Goal: Task Accomplishment & Management: Complete application form

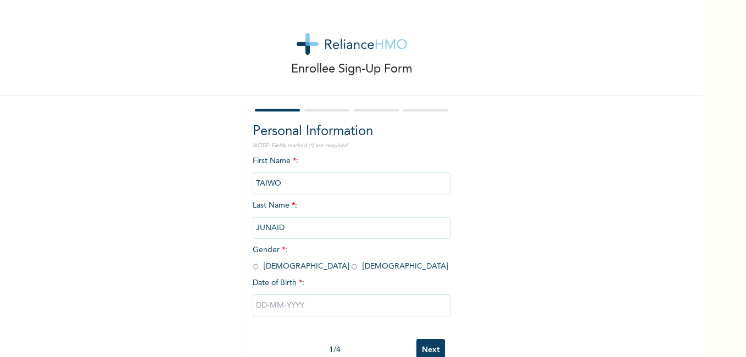
click at [253, 267] on input "radio" at bounding box center [255, 266] width 5 height 10
radio input "true"
click at [259, 309] on input "text" at bounding box center [352, 305] width 198 height 22
select select "9"
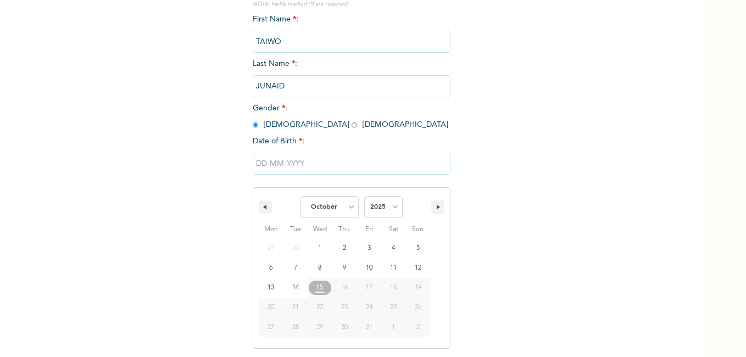
scroll to position [142, 0]
click at [385, 211] on select "2025 2024 2023 2022 2021 2020 2019 2018 2017 2016 2015 2014 2013 2012 2011 2010…" at bounding box center [383, 206] width 38 height 22
select select "2001"
click at [364, 196] on select "2025 2024 2023 2022 2021 2020 2019 2018 2017 2016 2015 2014 2013 2012 2011 2010…" at bounding box center [383, 206] width 38 height 22
click at [347, 208] on select "January February March April May June July August September October November De…" at bounding box center [329, 206] width 58 height 22
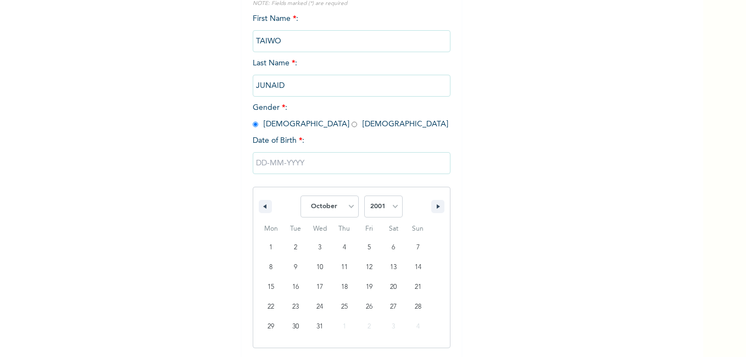
select select "3"
click at [300, 196] on select "January February March April May June July August September October November De…" at bounding box center [329, 206] width 58 height 22
type input "[DATE]"
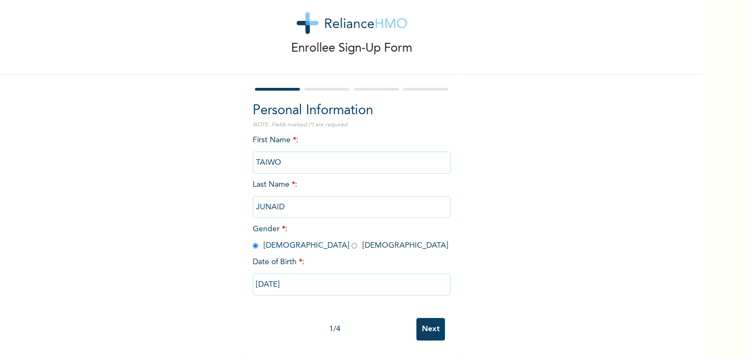
scroll to position [29, 0]
drag, startPoint x: 416, startPoint y: 271, endPoint x: 419, endPoint y: 309, distance: 37.4
click at [417, 293] on div "First Name * : [PERSON_NAME] Last Name * : [PERSON_NAME] Gender * : [DEMOGRAPHI…" at bounding box center [352, 224] width 198 height 178
click at [422, 323] on input "Next" at bounding box center [430, 329] width 29 height 23
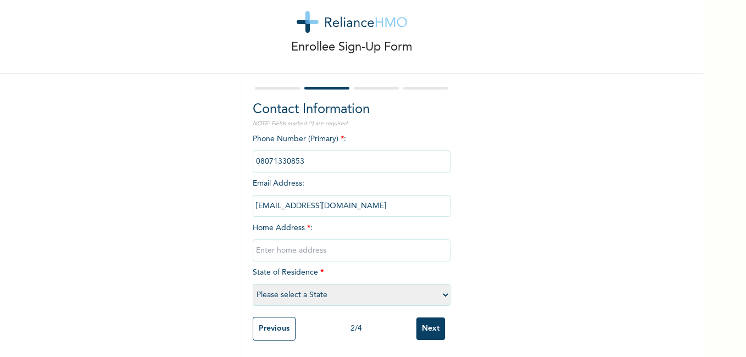
click at [275, 322] on input "Previous" at bounding box center [274, 329] width 43 height 24
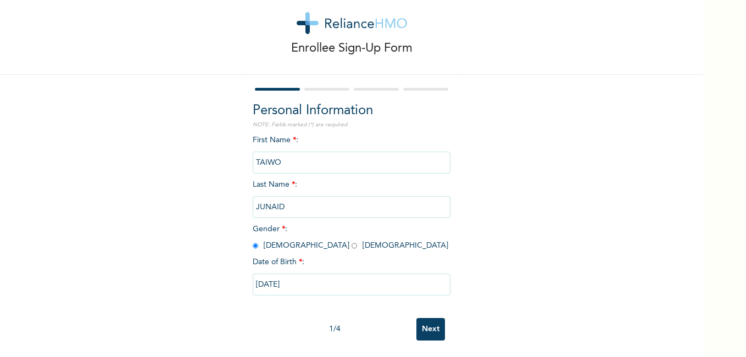
click at [285, 273] on input "[DATE]" at bounding box center [352, 284] width 198 height 22
select select "3"
select select "2001"
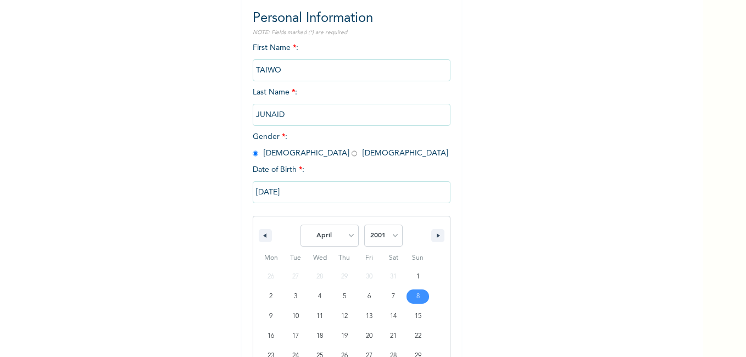
scroll to position [162, 0]
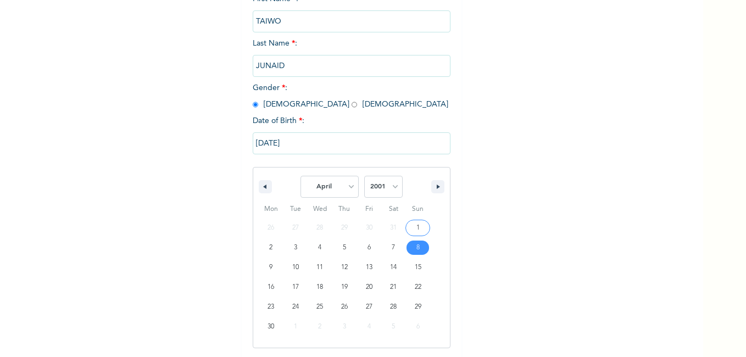
click at [470, 263] on div "Enrollee Sign-Up Form Personal Information NOTE: Fields marked (*) are required…" at bounding box center [351, 121] width 703 height 566
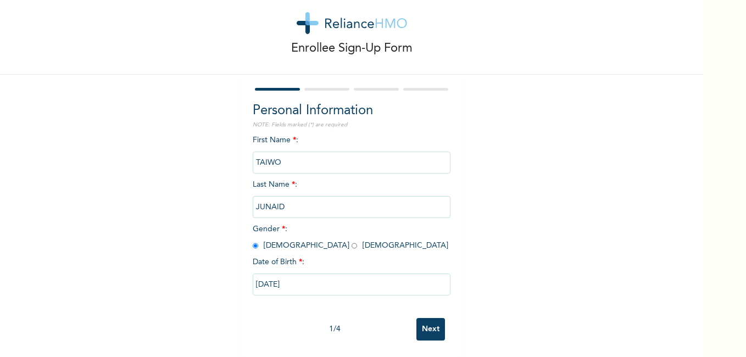
scroll to position [29, 0]
click at [423, 321] on input "Next" at bounding box center [430, 329] width 29 height 23
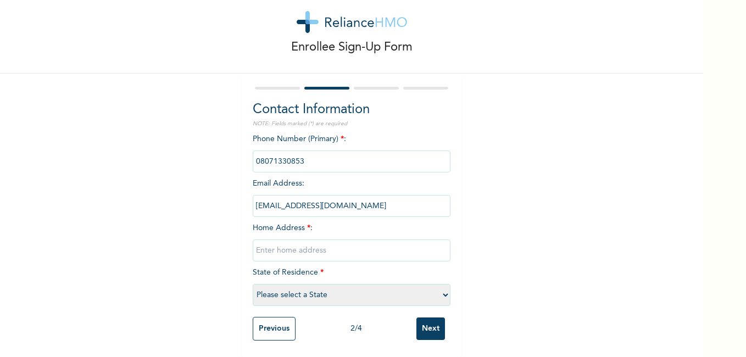
click at [265, 323] on input "Previous" at bounding box center [274, 329] width 43 height 24
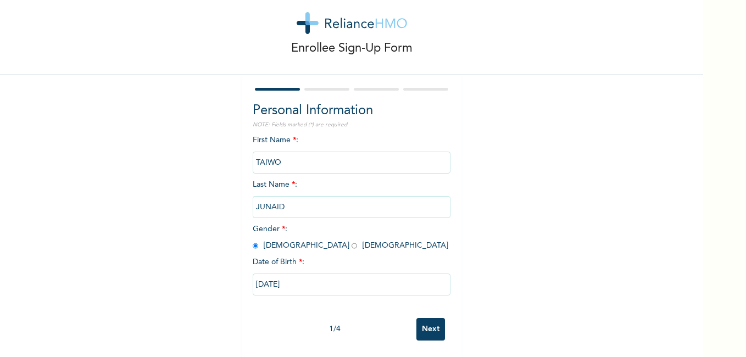
click at [311, 284] on input "[DATE]" at bounding box center [352, 284] width 198 height 22
select select "3"
select select "2001"
click at [427, 318] on input "Next" at bounding box center [430, 329] width 29 height 23
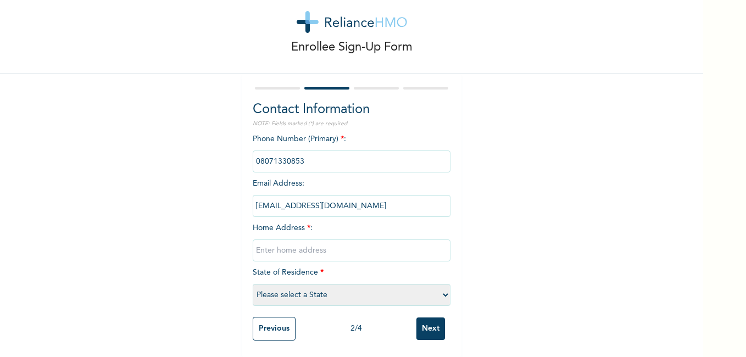
click at [416, 317] on input "Next" at bounding box center [430, 328] width 29 height 23
type input "3"
type input "no 3 [STREET_ADDRESS]."
click at [441, 288] on select "Please select a State [PERSON_NAME] (FCT) [PERSON_NAME] Ibom [GEOGRAPHIC_DATA] …" at bounding box center [352, 295] width 198 height 22
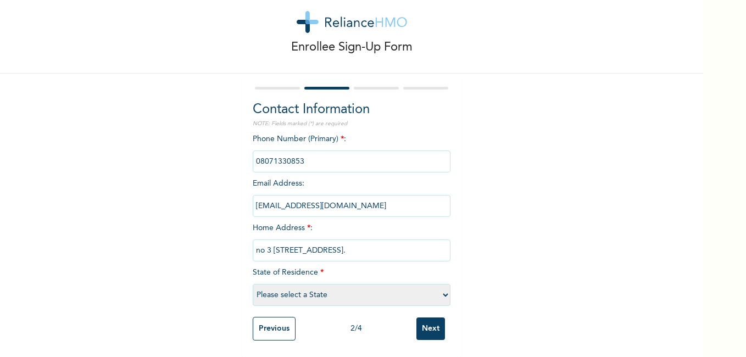
select select "31"
click at [253, 284] on select "Please select a State [PERSON_NAME] (FCT) [PERSON_NAME] Ibom [GEOGRAPHIC_DATA] …" at bounding box center [352, 295] width 198 height 22
click at [421, 325] on input "Next" at bounding box center [430, 328] width 29 height 23
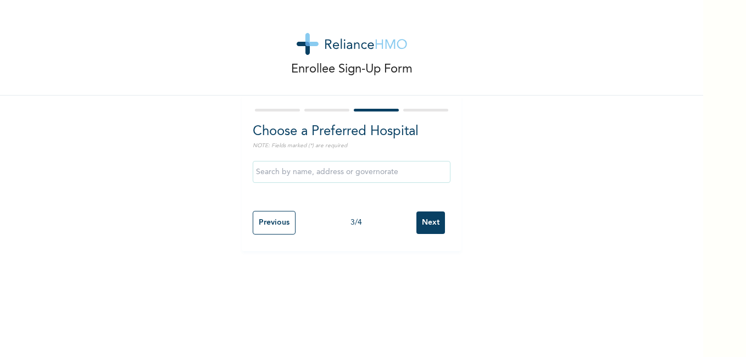
scroll to position [0, 0]
click at [349, 170] on input "text" at bounding box center [352, 172] width 198 height 22
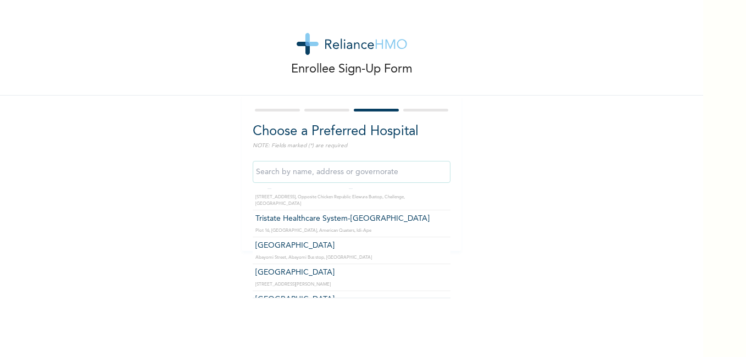
scroll to position [1431, 0]
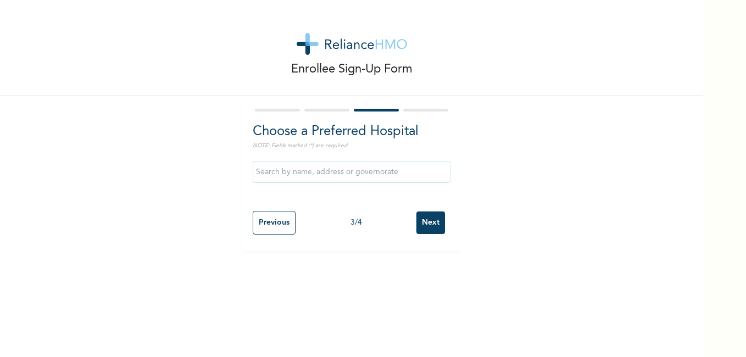
click at [328, 113] on div at bounding box center [352, 110] width 198 height 7
click at [335, 170] on input "text" at bounding box center [352, 172] width 198 height 22
click at [283, 113] on div at bounding box center [352, 110] width 198 height 7
click at [277, 113] on div at bounding box center [352, 110] width 198 height 7
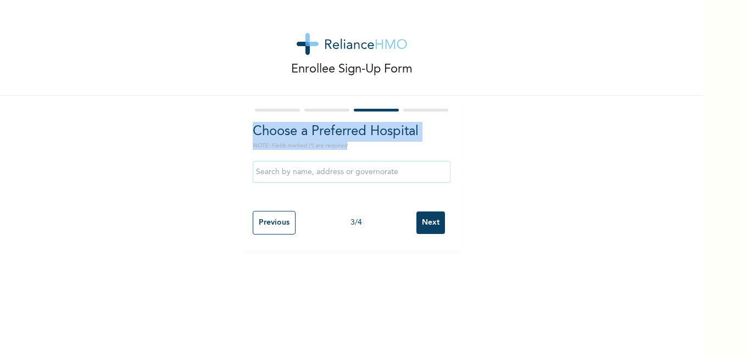
drag, startPoint x: 277, startPoint y: 105, endPoint x: 279, endPoint y: 214, distance: 108.7
click at [279, 214] on div "Choose a Preferred Hospital NOTE: Fields marked (*) are required Previous 3 / 4…" at bounding box center [352, 173] width 220 height 155
drag, startPoint x: 279, startPoint y: 214, endPoint x: 274, endPoint y: 221, distance: 9.1
click at [274, 221] on input "Previous" at bounding box center [274, 223] width 43 height 24
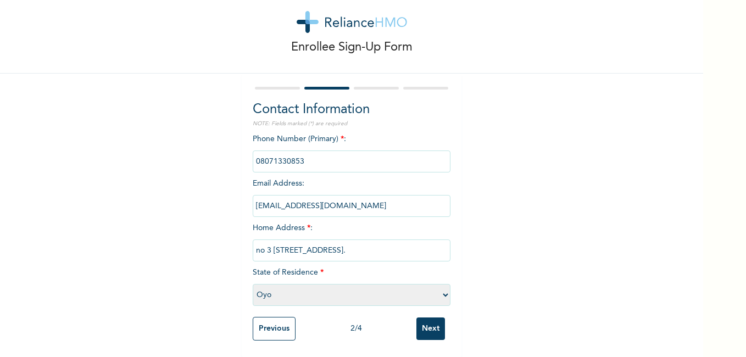
scroll to position [30, 0]
click at [442, 288] on select "Please select a State [PERSON_NAME] (FCT) [PERSON_NAME] Ibom [GEOGRAPHIC_DATA] …" at bounding box center [352, 295] width 198 height 22
select select "25"
click at [253, 284] on select "Please select a State [PERSON_NAME] (FCT) [PERSON_NAME] Ibom [GEOGRAPHIC_DATA] …" at bounding box center [352, 295] width 198 height 22
click at [433, 317] on input "Next" at bounding box center [430, 328] width 29 height 23
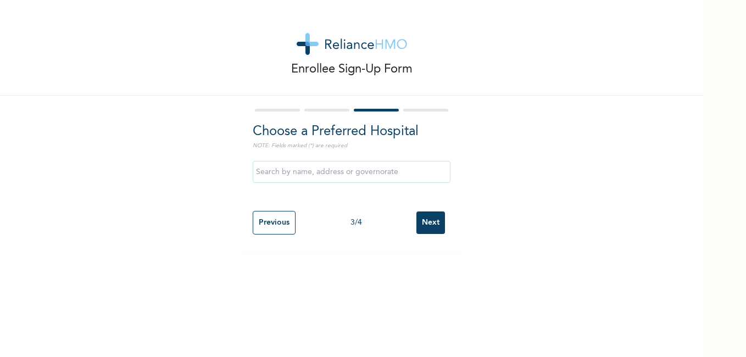
scroll to position [0, 0]
click at [368, 166] on input "text" at bounding box center [352, 172] width 198 height 22
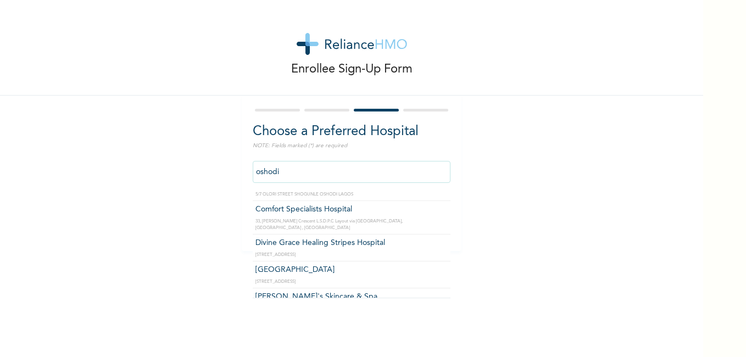
scroll to position [240, 0]
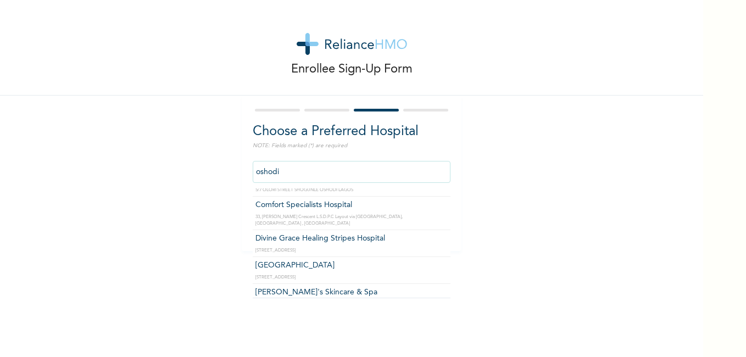
drag, startPoint x: 294, startPoint y: 175, endPoint x: 238, endPoint y: 189, distance: 57.8
click at [242, 189] on div "Choose a Preferred Hospital NOTE: Fields marked (*) are required oshodi Dialyze…" at bounding box center [352, 173] width 220 height 155
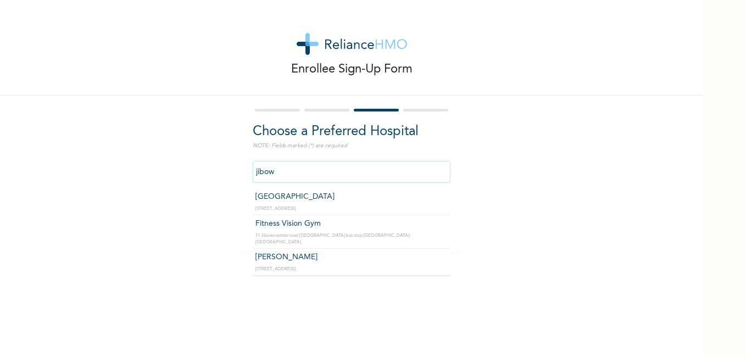
scroll to position [0, 0]
type input "Fitness Vision Gym"
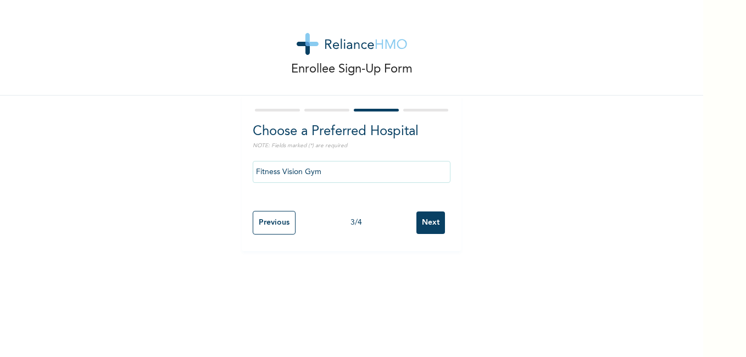
click at [434, 221] on input "Next" at bounding box center [430, 222] width 29 height 23
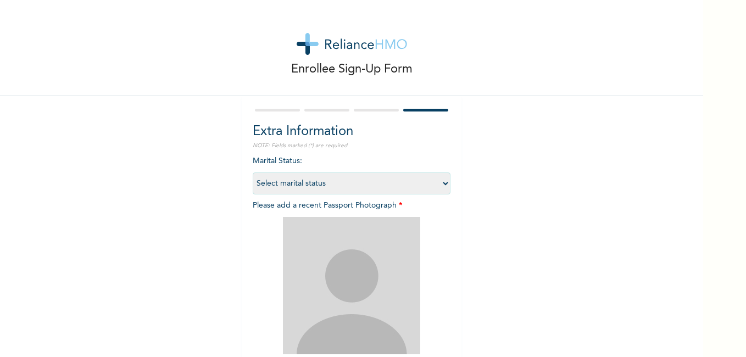
click at [436, 188] on select "Select marital status [DEMOGRAPHIC_DATA] Married [DEMOGRAPHIC_DATA] Widow/[DEMO…" at bounding box center [352, 183] width 198 height 22
select select "1"
click at [253, 172] on select "Select marital status [DEMOGRAPHIC_DATA] Married [DEMOGRAPHIC_DATA] Widow/[DEMO…" at bounding box center [352, 183] width 198 height 22
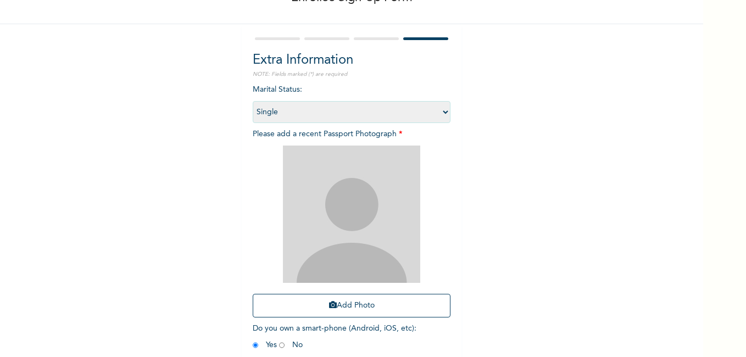
scroll to position [71, 0]
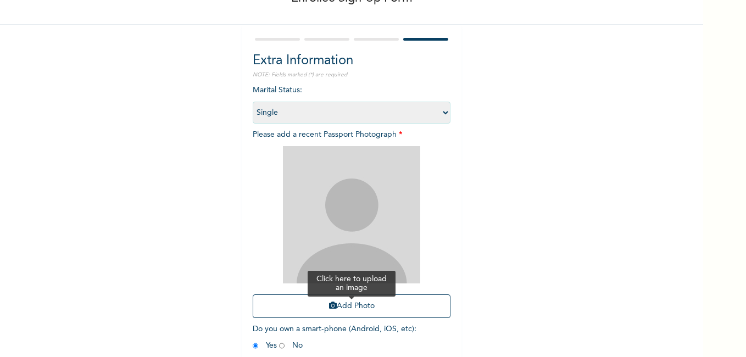
click at [359, 316] on button "Add Photo" at bounding box center [352, 306] width 198 height 24
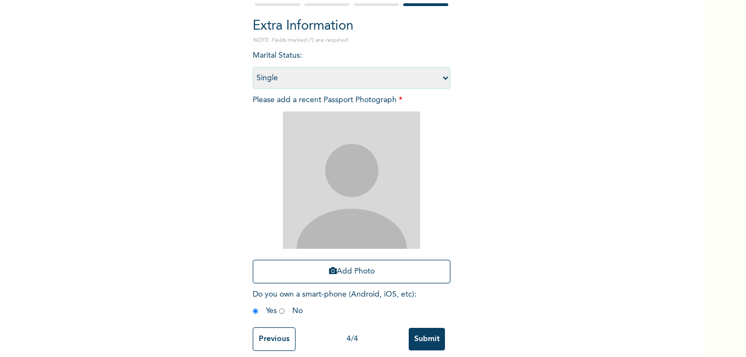
scroll to position [99, 0]
